Goal: Find specific page/section: Find specific page/section

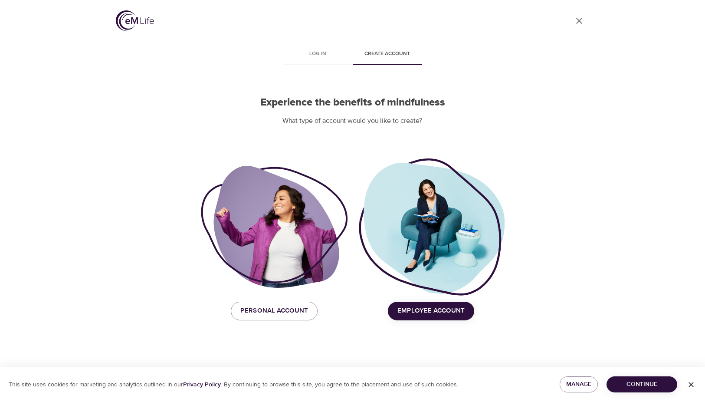
click at [581, 19] on icon "close" at bounding box center [579, 21] width 6 height 6
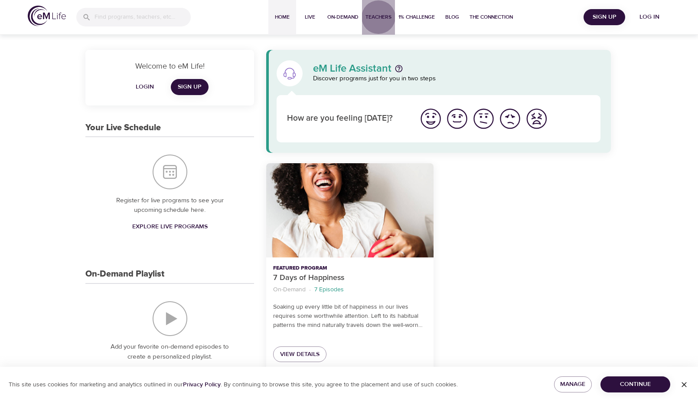
click at [377, 15] on span "Teachers" at bounding box center [379, 17] width 26 height 9
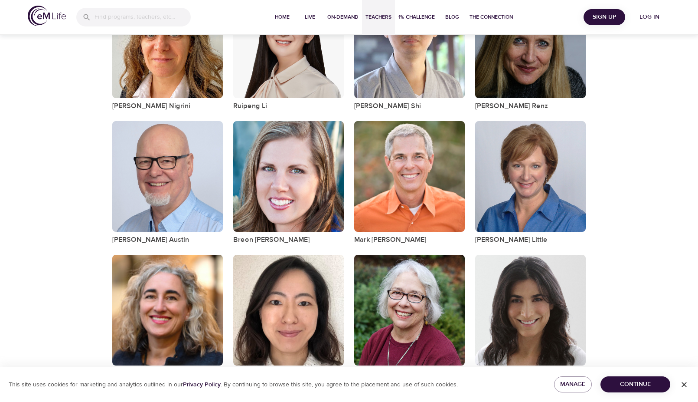
scroll to position [398, 0]
